Goal: Find specific page/section: Find specific page/section

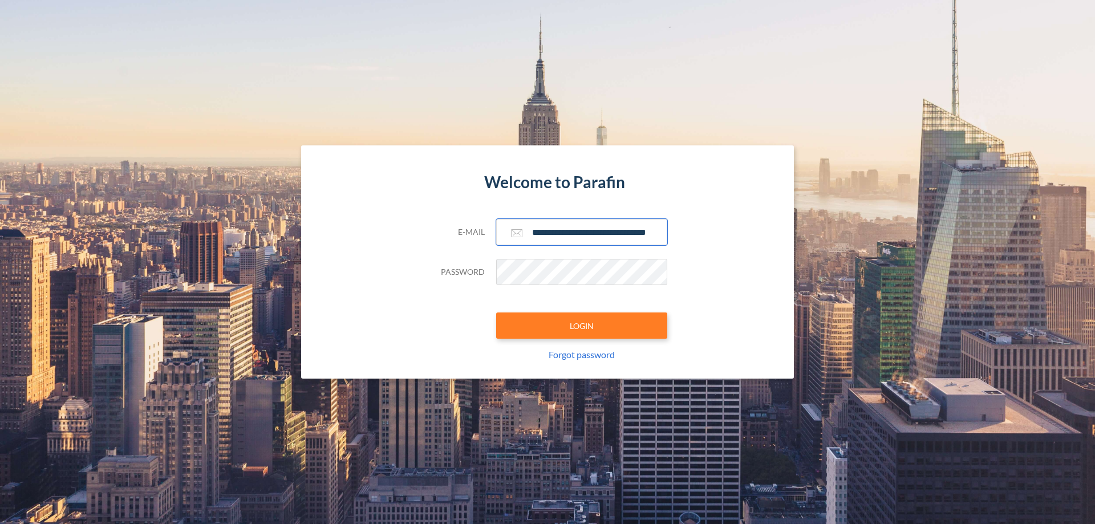
type input "**********"
click at [582, 326] on button "LOGIN" at bounding box center [581, 326] width 171 height 26
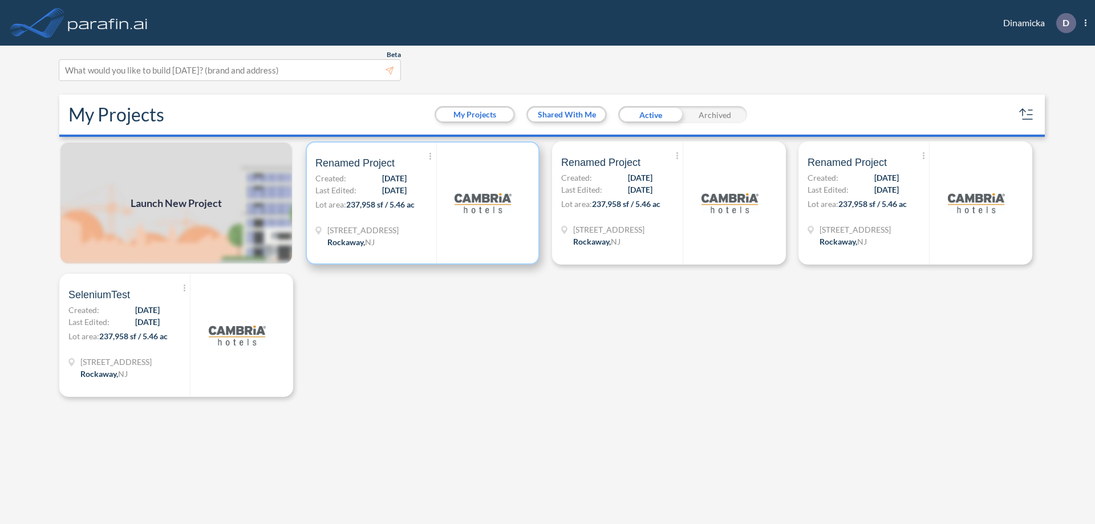
scroll to position [3, 0]
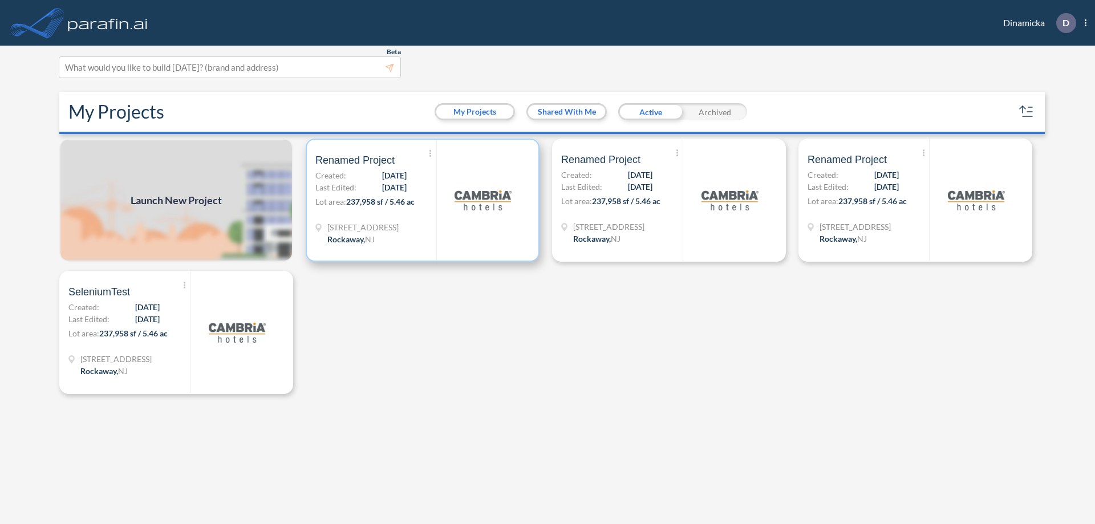
click at [423, 200] on p "Lot area: 237,958 sf / 5.46 ac" at bounding box center [375, 204] width 121 height 17
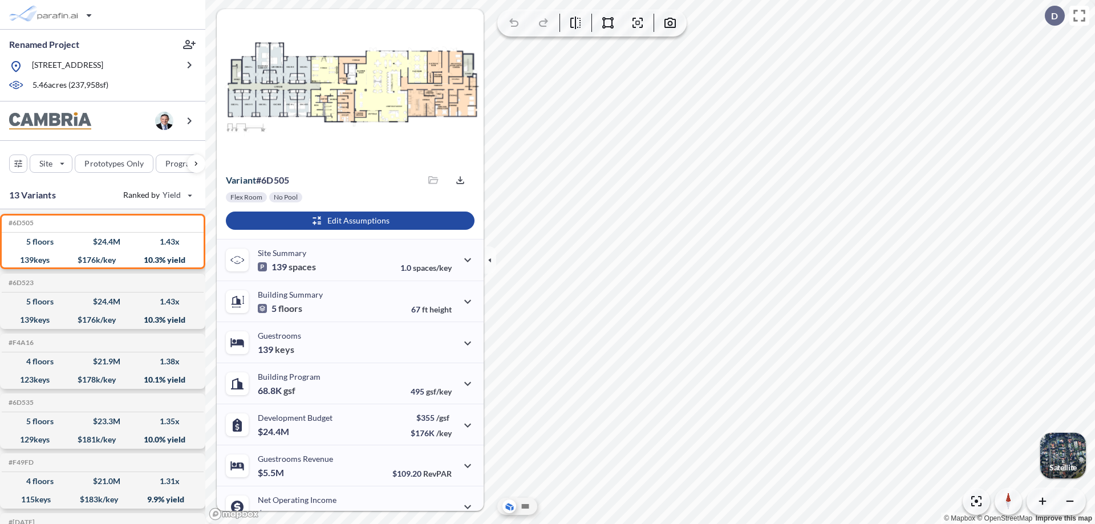
scroll to position [58, 0]
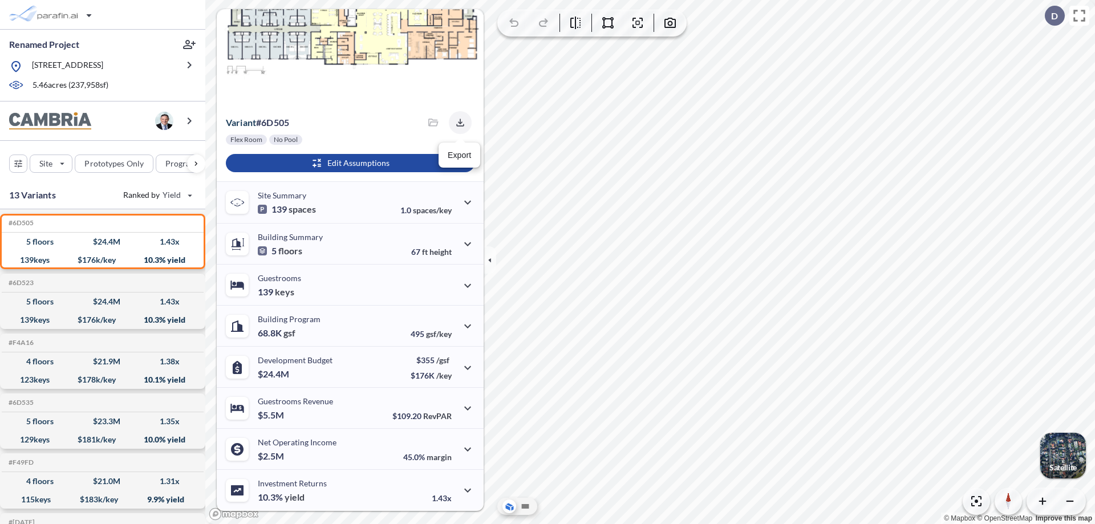
click at [457, 123] on icon "button" at bounding box center [459, 122] width 7 height 7
